Goal: Task Accomplishment & Management: Manage account settings

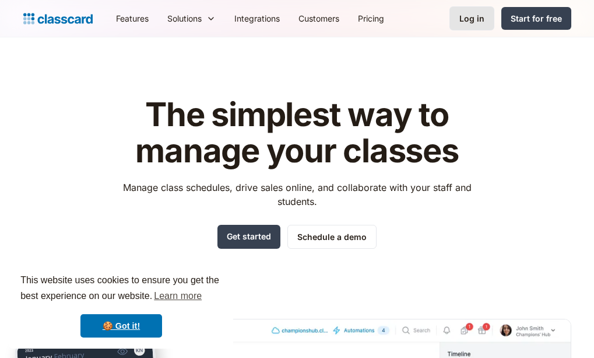
click at [478, 15] on div "Log in" at bounding box center [472, 18] width 25 height 12
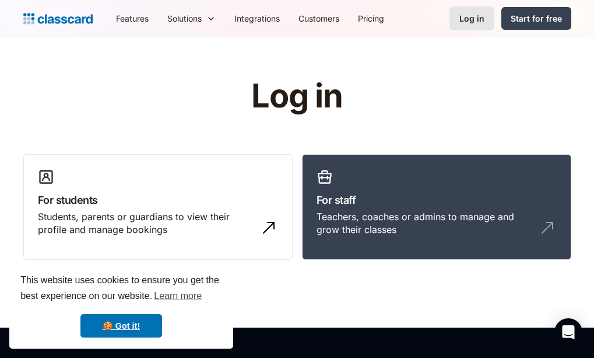
click at [475, 18] on div "Log in" at bounding box center [472, 18] width 25 height 12
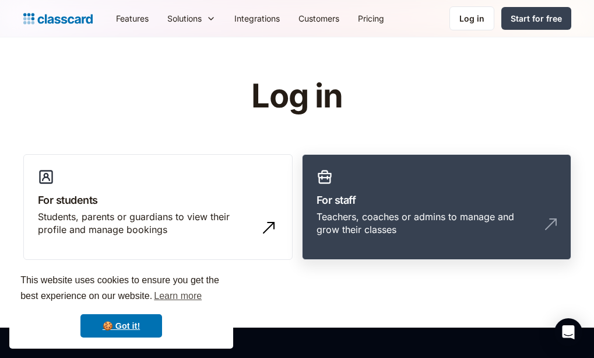
click at [443, 212] on div "Teachers, coaches or admins to manage and grow their classes" at bounding box center [425, 223] width 217 height 26
